Goal: Book appointment/travel/reservation

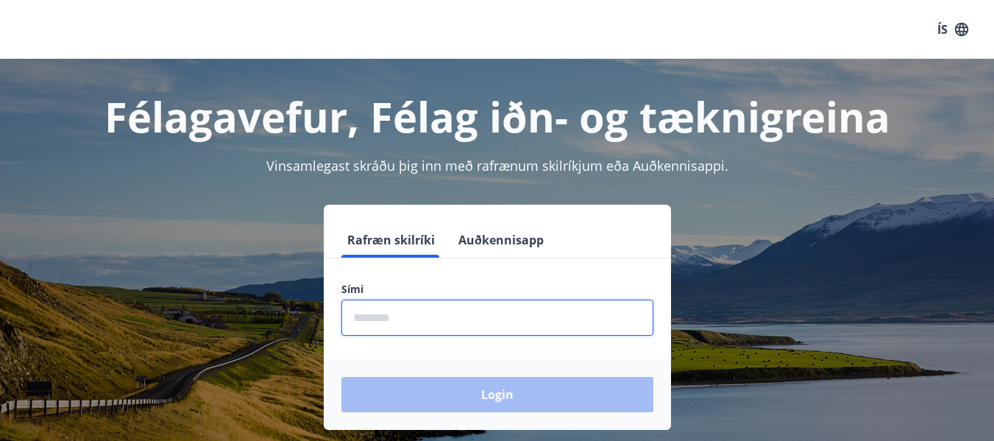
click at [453, 325] on input "phone" at bounding box center [497, 318] width 312 height 36
type input "********"
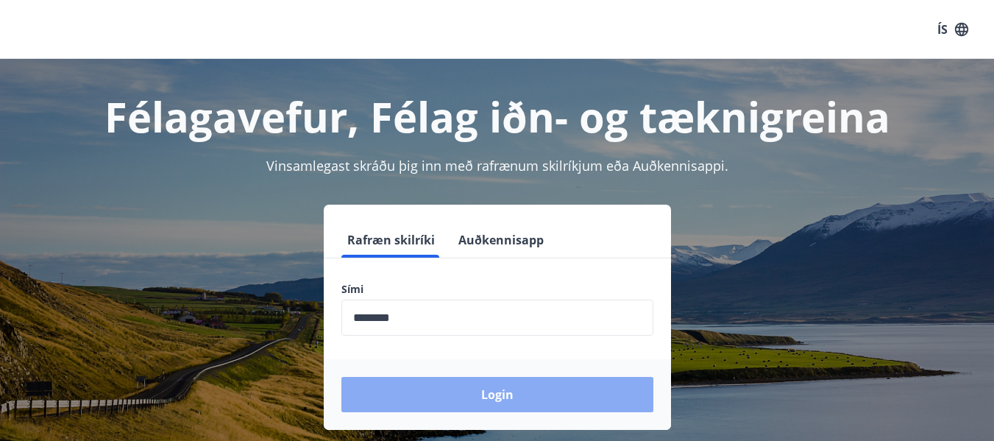
click at [429, 394] on button "Login" at bounding box center [497, 394] width 312 height 35
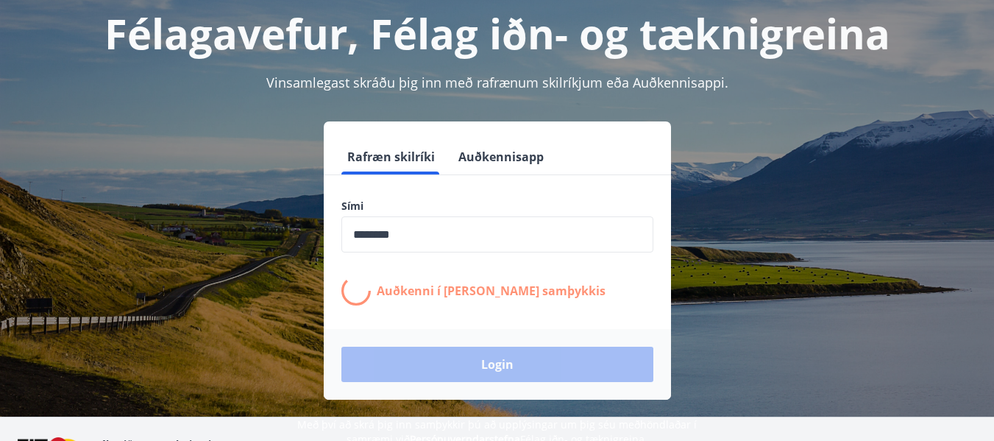
scroll to position [147, 0]
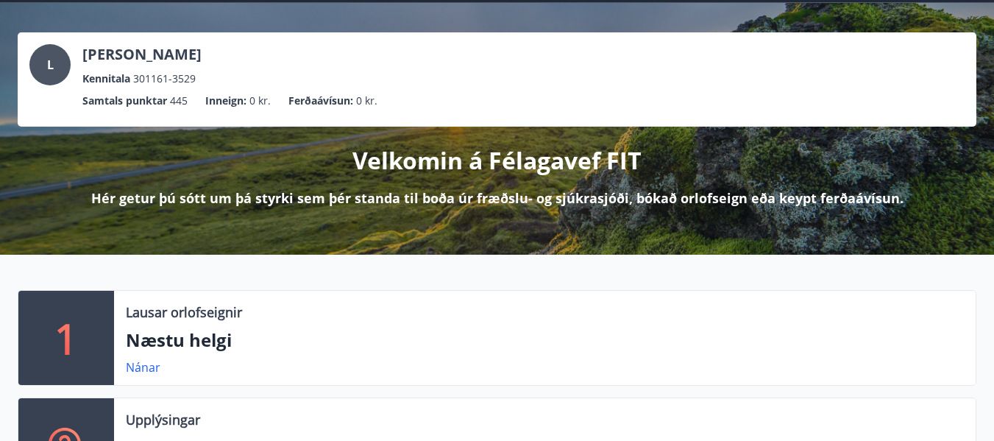
scroll to position [221, 0]
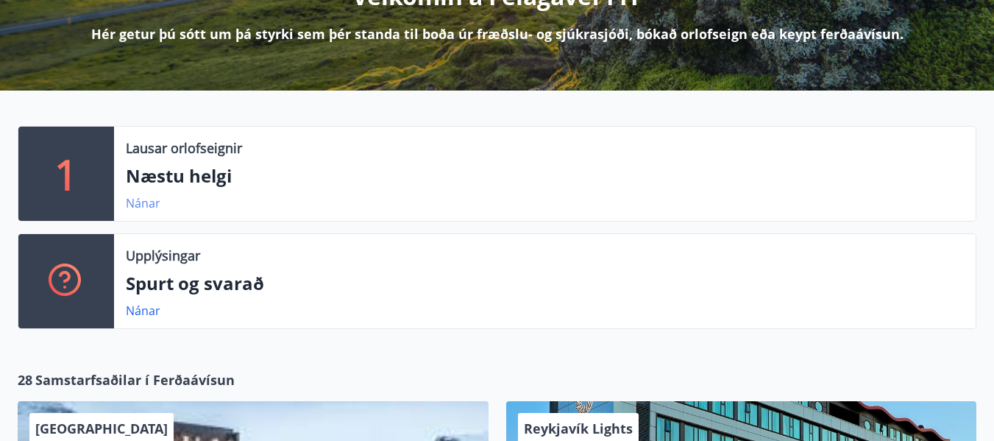
click at [151, 199] on link "Nánar" at bounding box center [143, 203] width 35 height 16
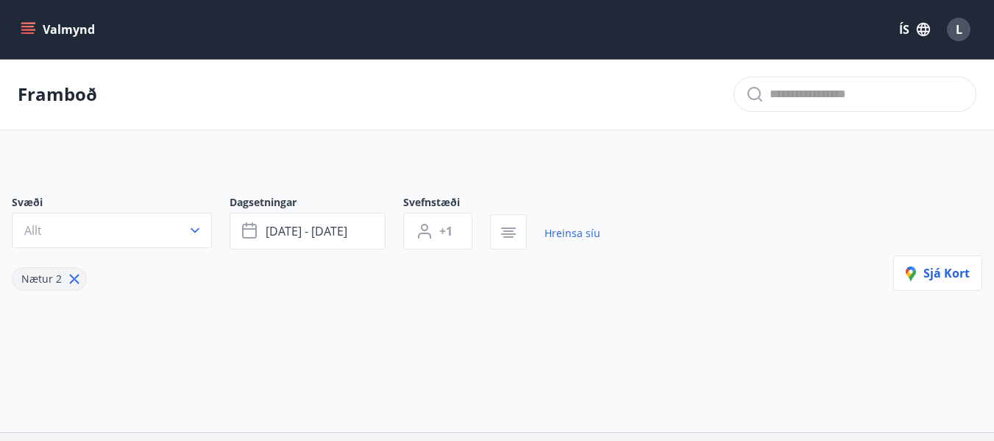
type input "*"
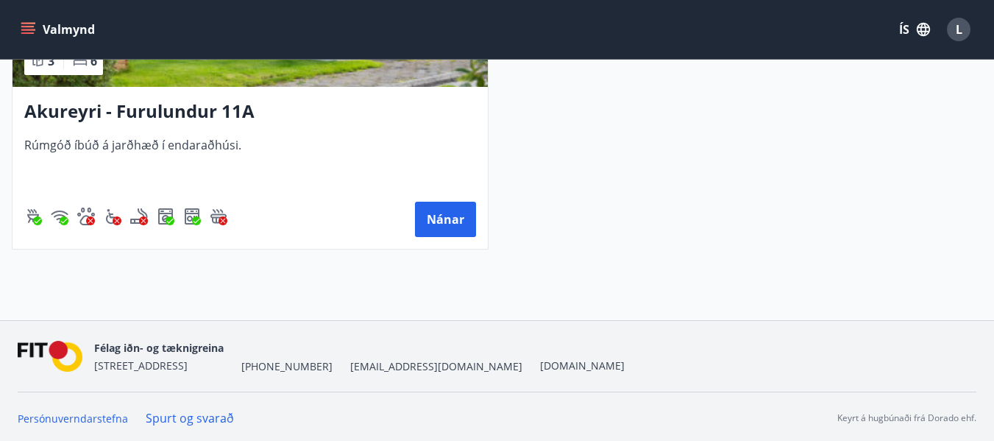
scroll to position [496, 0]
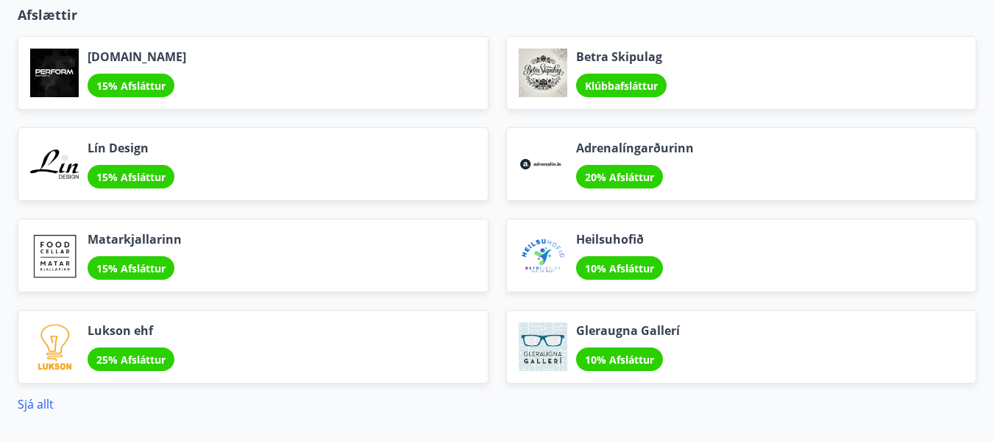
scroll to position [1840, 0]
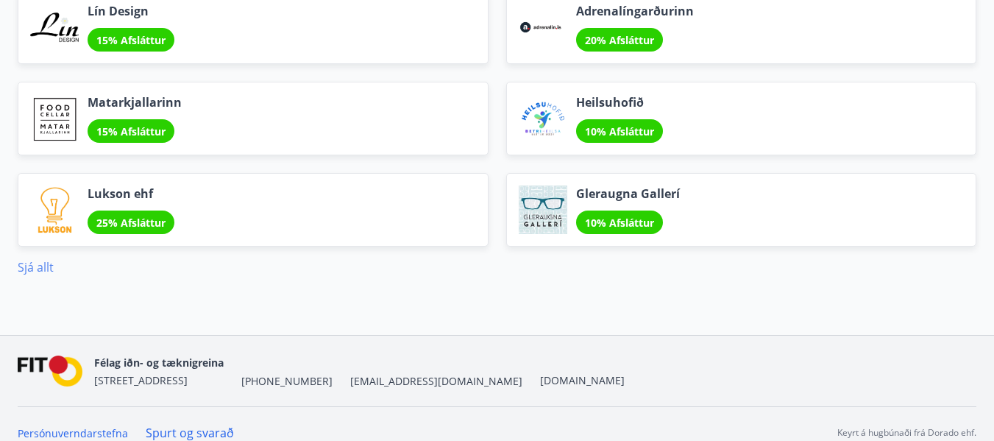
click at [29, 264] on link "Sjá allt" at bounding box center [36, 267] width 36 height 16
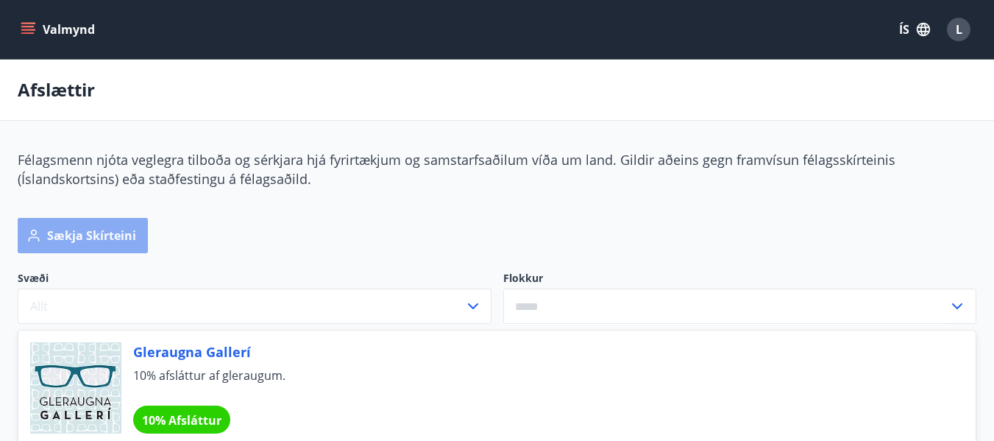
click at [101, 242] on button "Sækja skírteini" at bounding box center [83, 235] width 130 height 35
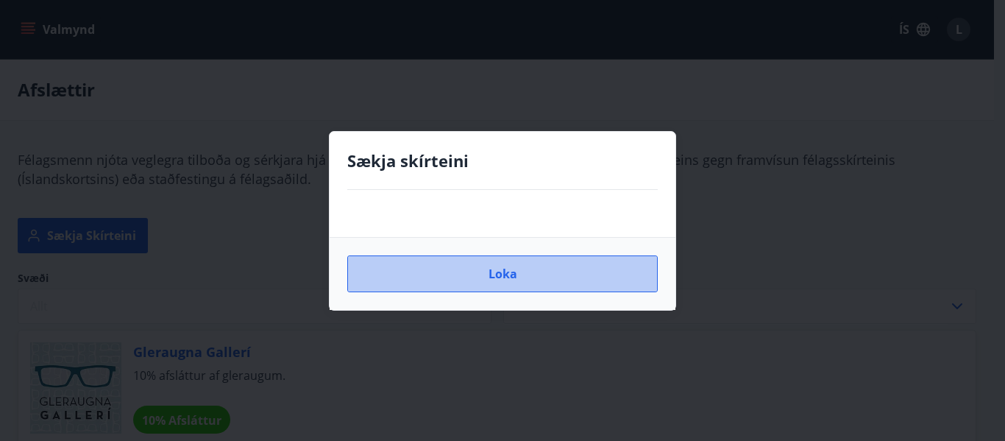
click at [523, 277] on button "Loka" at bounding box center [502, 273] width 311 height 37
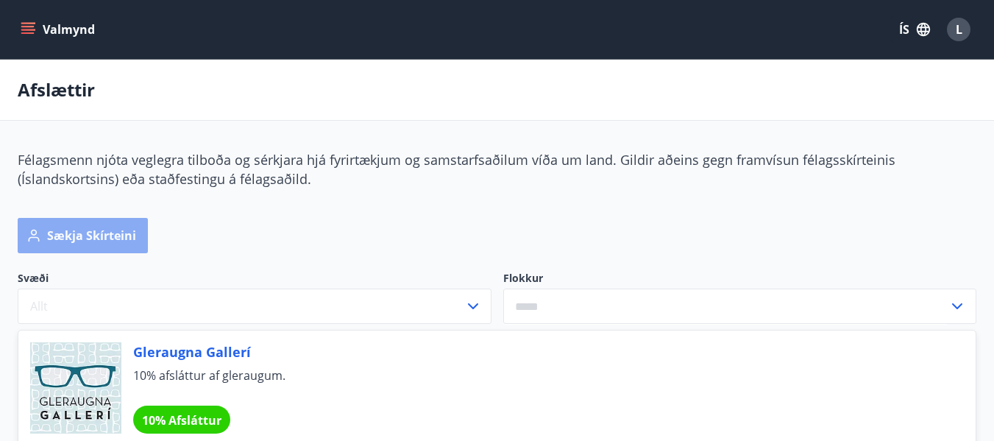
click at [118, 248] on button "Sækja skírteini" at bounding box center [83, 235] width 130 height 35
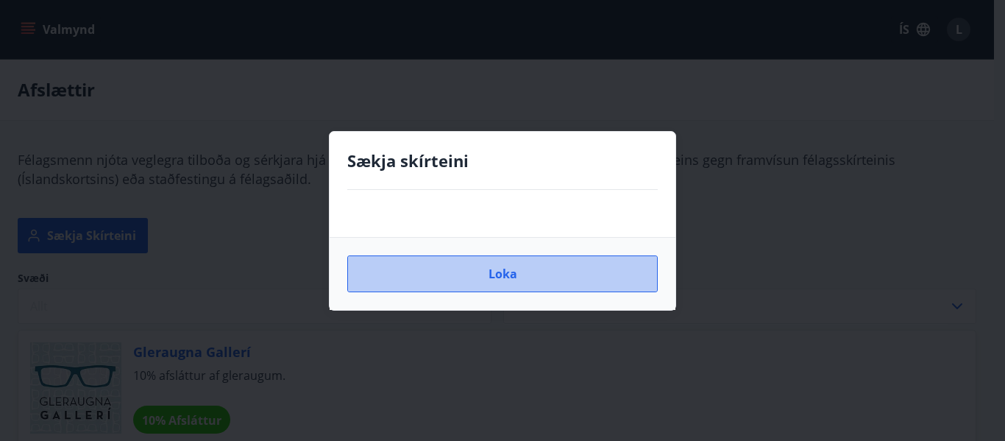
click at [482, 283] on button "Loka" at bounding box center [502, 273] width 311 height 37
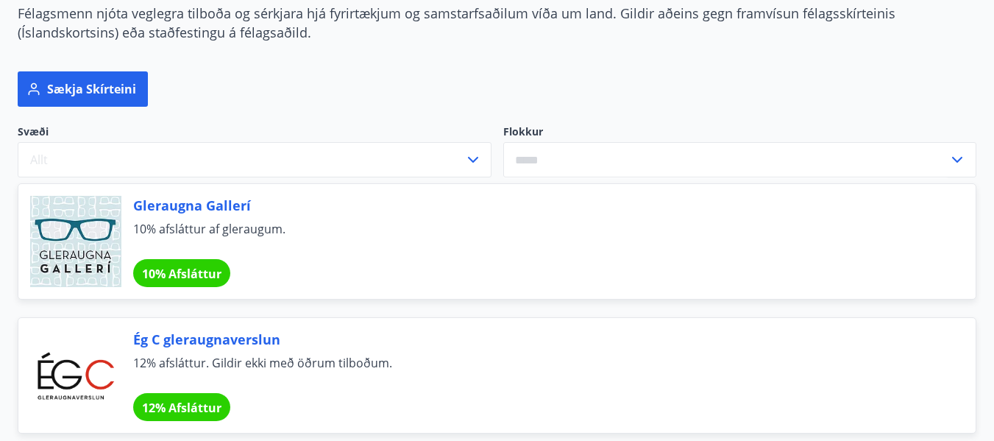
scroll to position [294, 0]
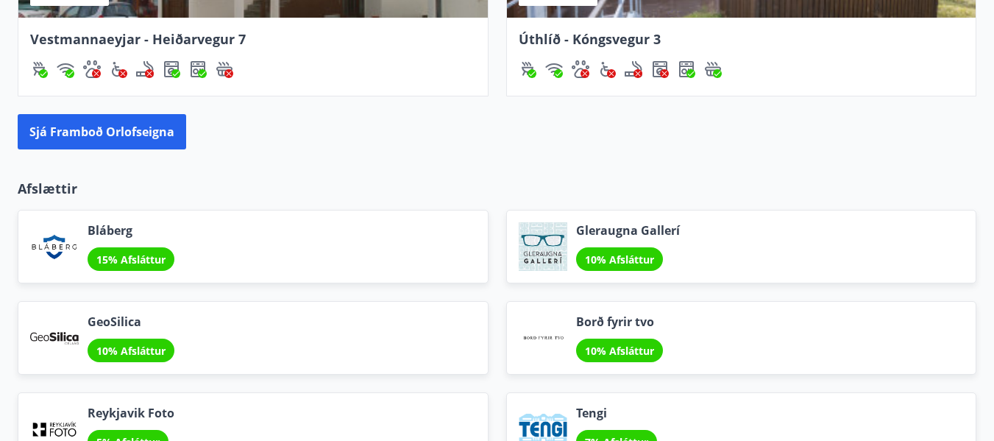
scroll to position [1546, 0]
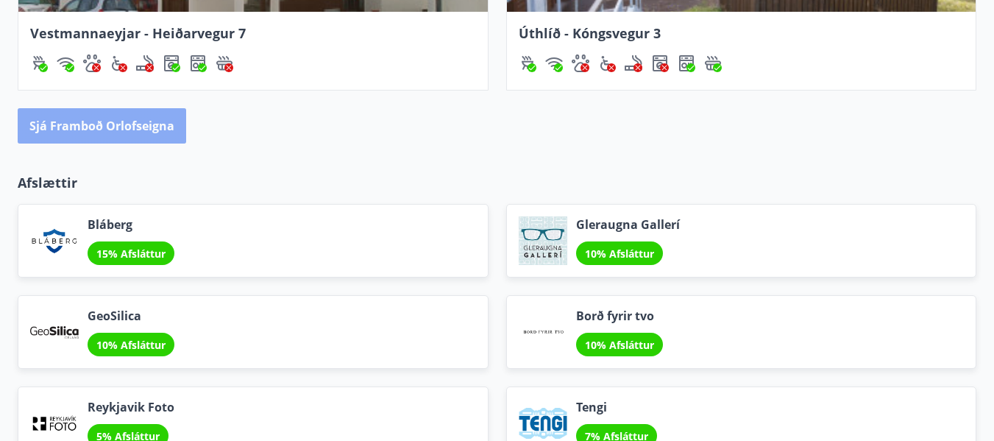
click at [158, 130] on button "Sjá framboð orlofseigna" at bounding box center [102, 125] width 169 height 35
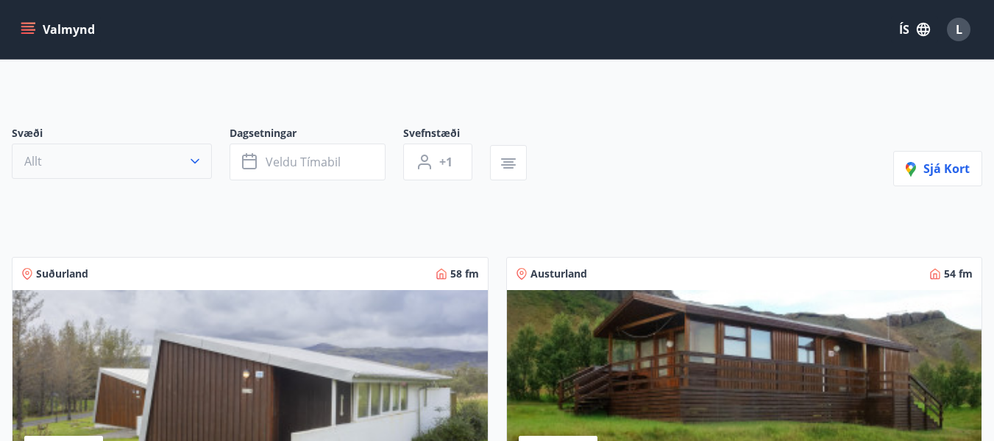
scroll to position [74, 0]
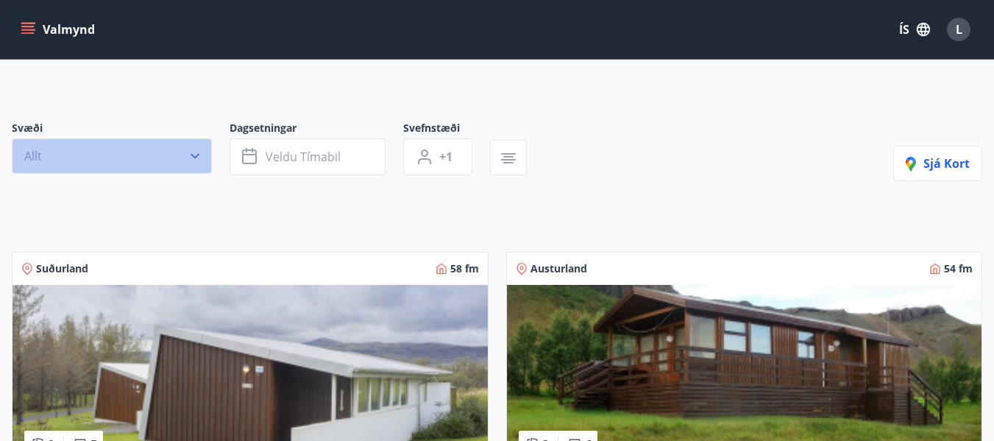
click at [194, 159] on icon "button" at bounding box center [195, 156] width 15 height 15
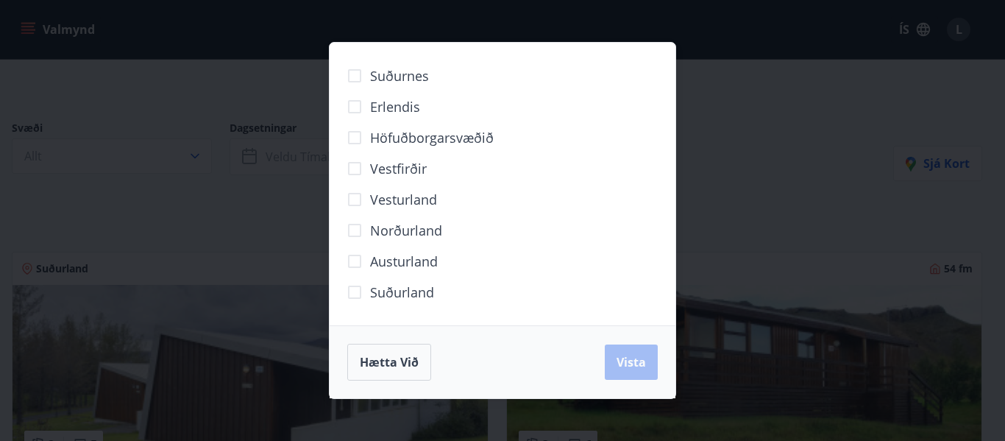
click at [419, 197] on span "Vesturland" at bounding box center [403, 199] width 67 height 19
click at [629, 370] on button "Vista" at bounding box center [631, 361] width 53 height 35
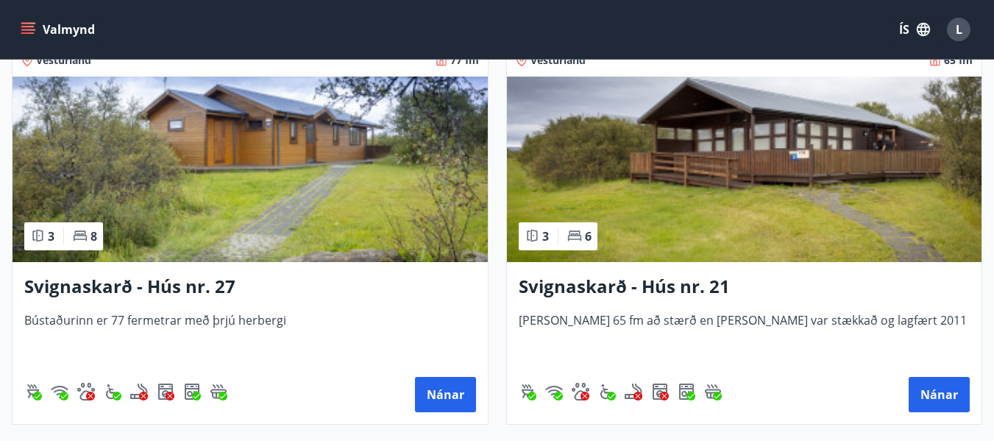
scroll to position [1914, 0]
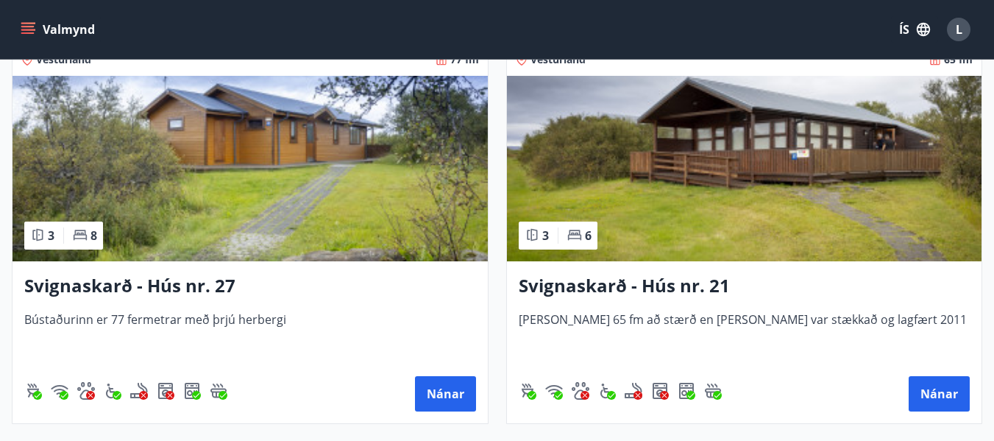
click at [90, 286] on h3 "Svignaskarð - Hús nr. 27" at bounding box center [250, 286] width 452 height 26
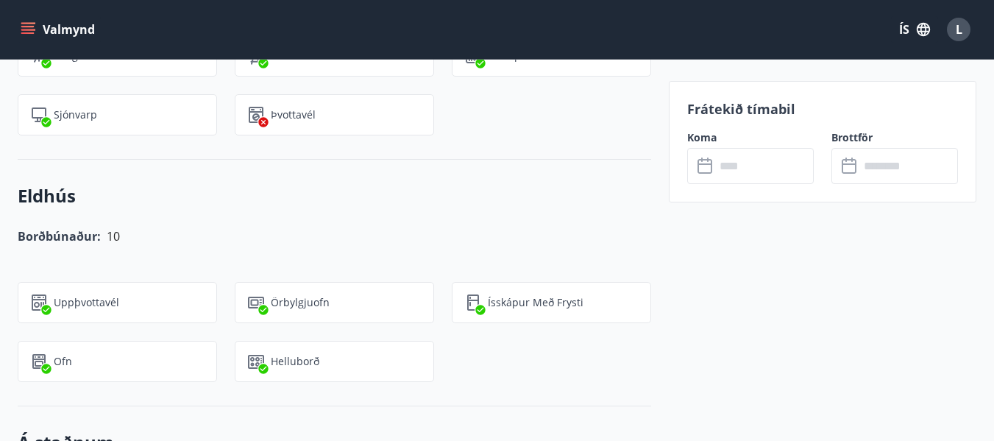
scroll to position [1398, 0]
